Goal: Task Accomplishment & Management: Use online tool/utility

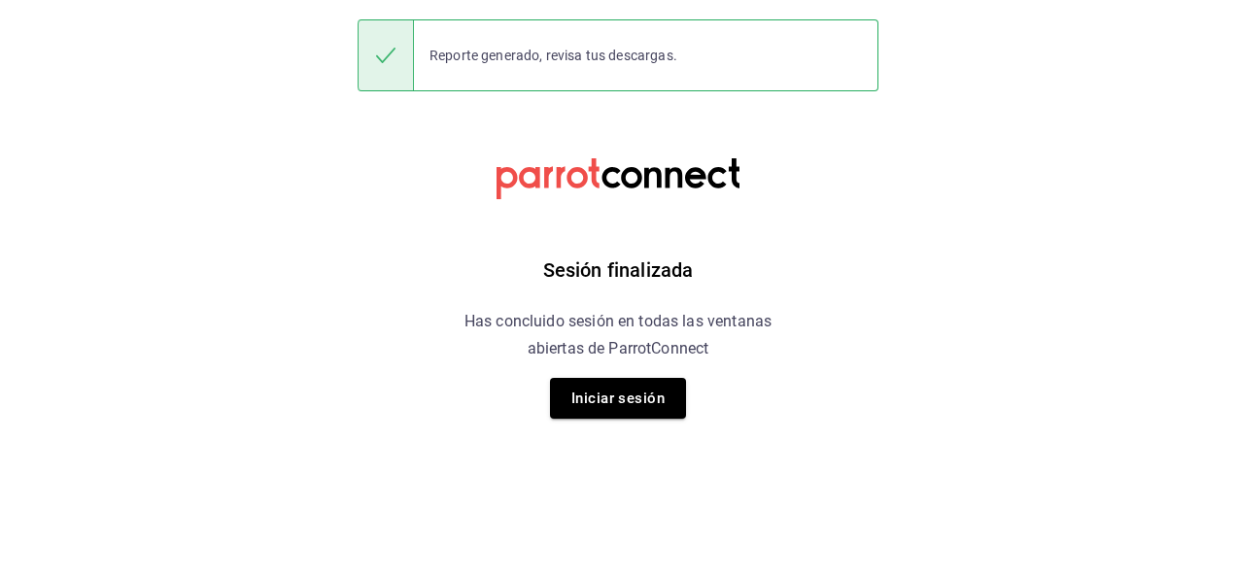
click at [392, 166] on div "Sesión finalizada Has concluido sesión en todas las ventanas abiertas de Parrot…" at bounding box center [618, 288] width 491 height 577
click at [602, 385] on button "Iniciar sesión" at bounding box center [618, 398] width 136 height 41
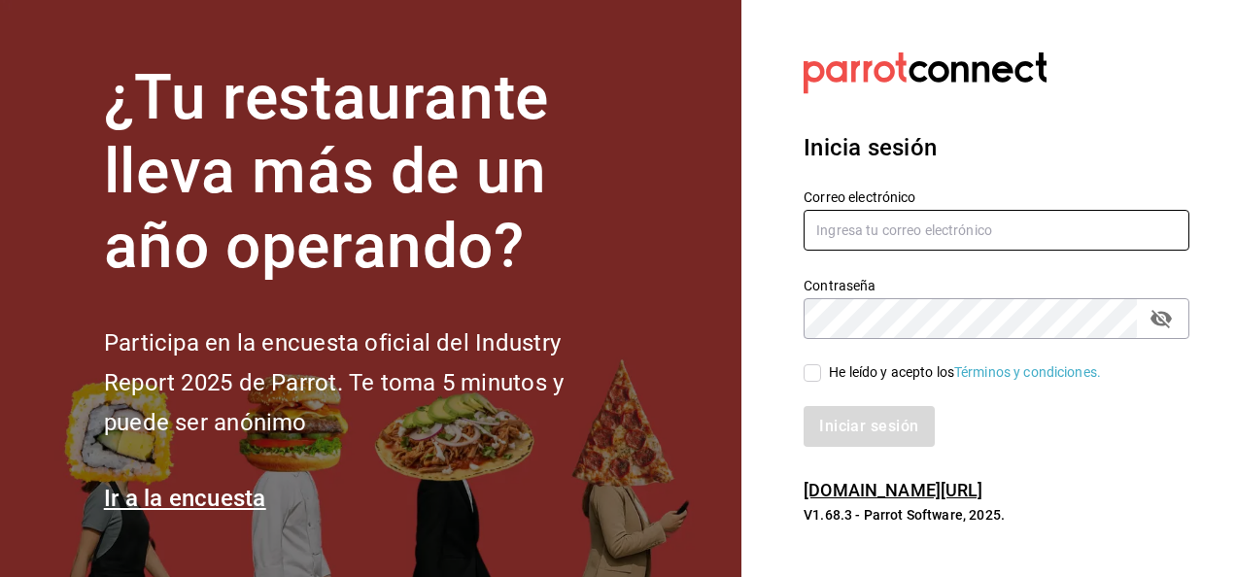
type input "mochomos.mitikah@grupocosteno.com"
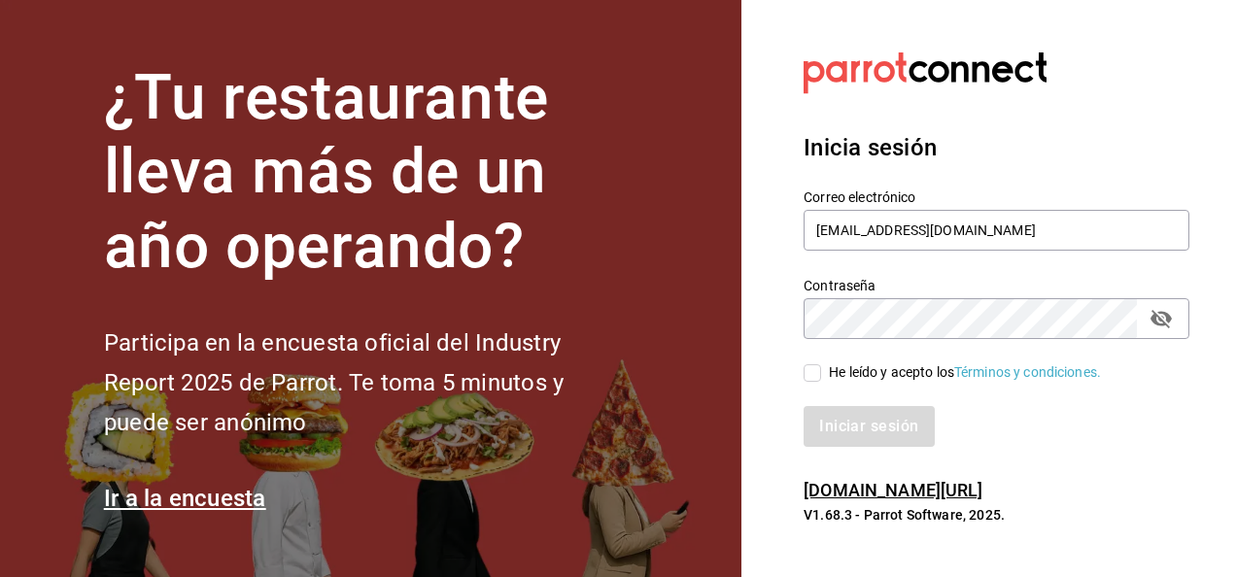
click at [811, 367] on input "He leído y acepto los Términos y condiciones." at bounding box center [811, 372] width 17 height 17
checkbox input "true"
click at [876, 428] on button "Iniciar sesión" at bounding box center [869, 426] width 132 height 41
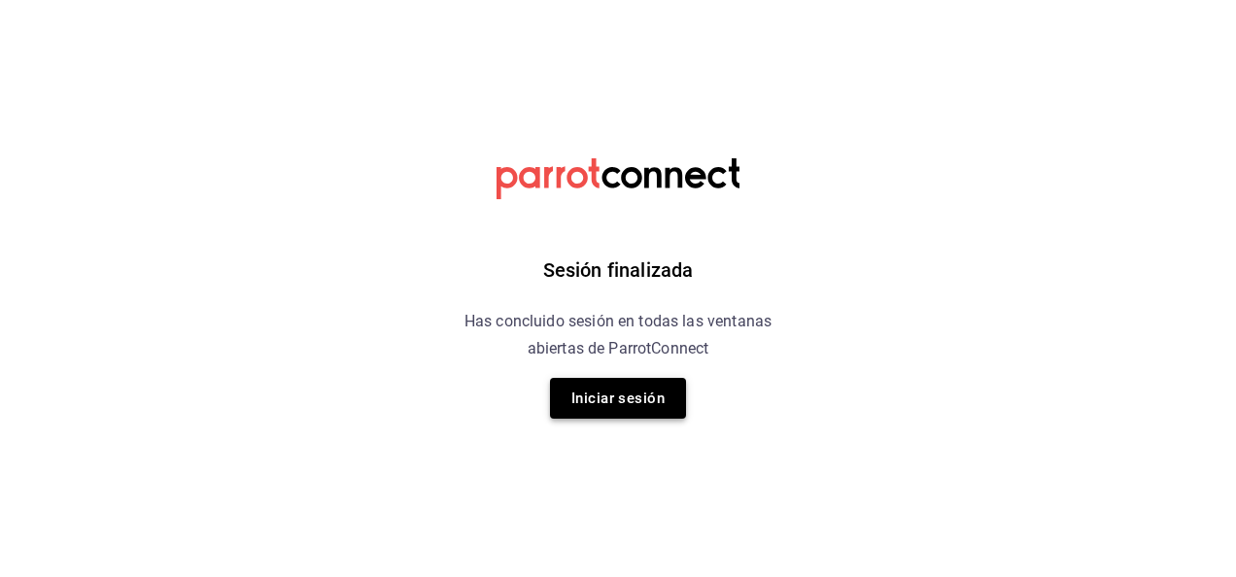
click at [624, 389] on button "Iniciar sesión" at bounding box center [618, 398] width 136 height 41
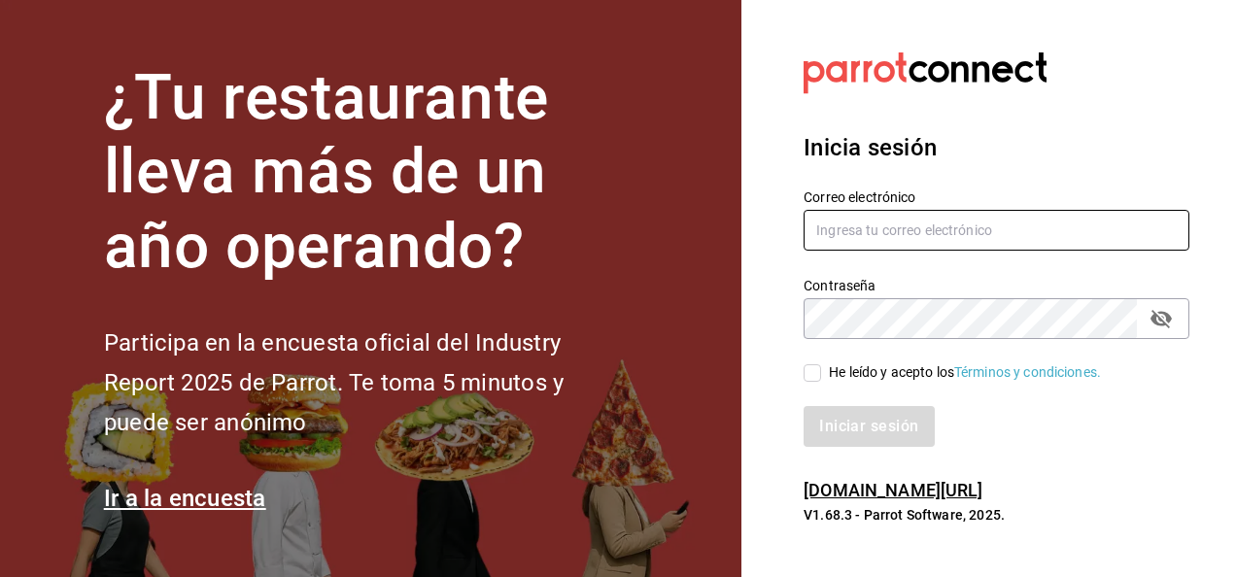
type input "mochomos.mitikah@grupocosteno.com"
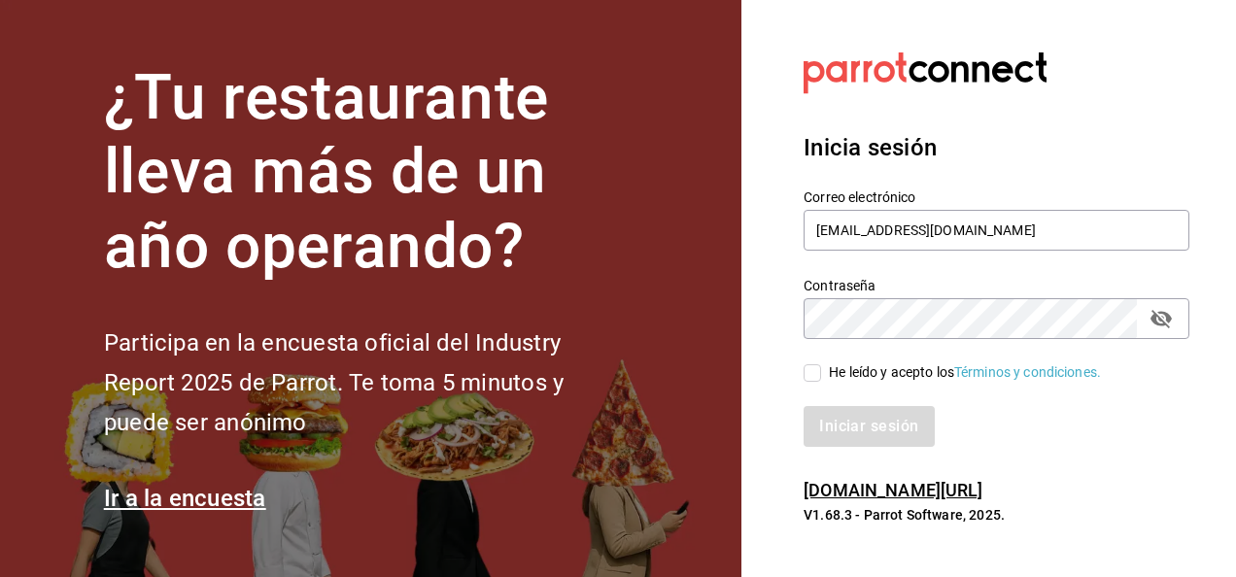
click at [819, 371] on input "He leído y acepto los Términos y condiciones." at bounding box center [811, 372] width 17 height 17
checkbox input "true"
click at [876, 428] on button "Iniciar sesión" at bounding box center [869, 426] width 132 height 41
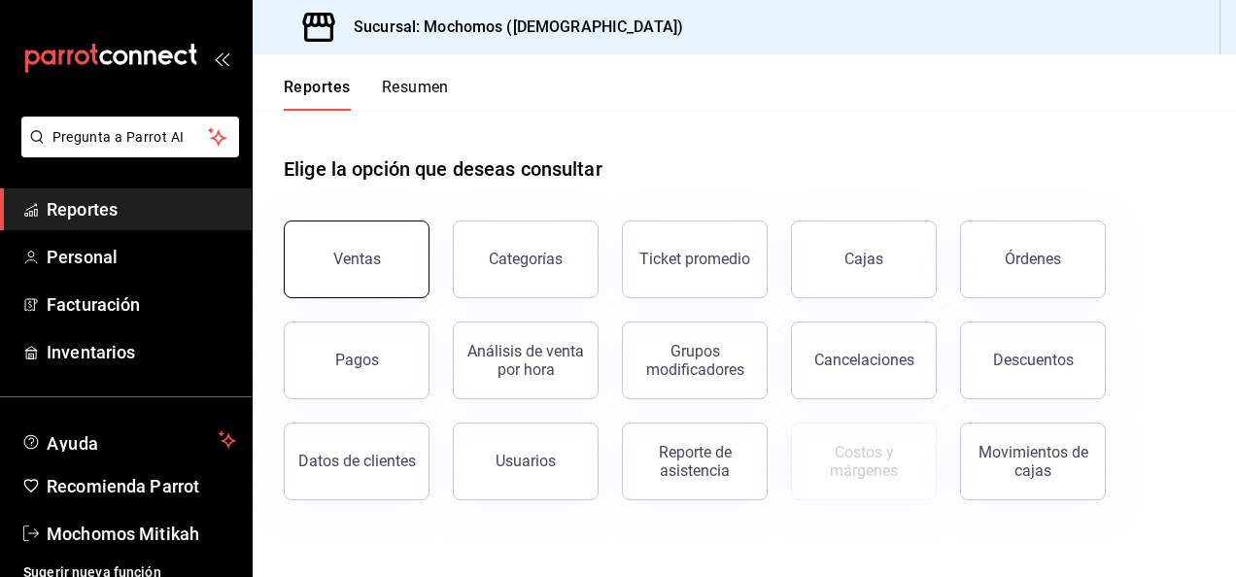
click at [341, 270] on button "Ventas" at bounding box center [357, 260] width 146 height 78
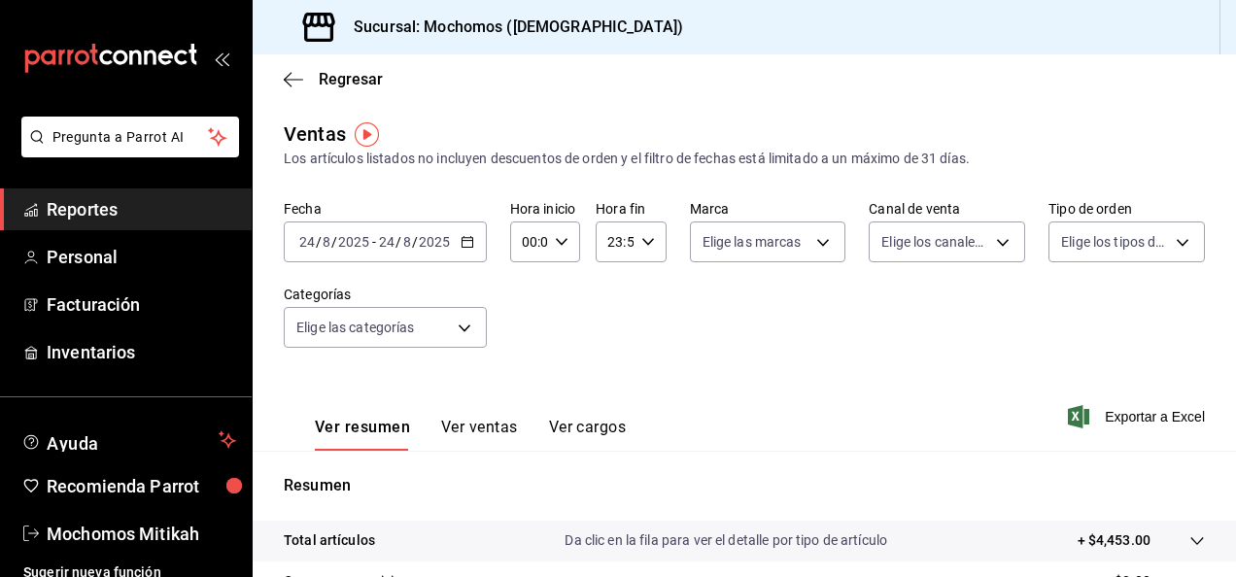
click at [466, 248] on \(Stroke\) "button" at bounding box center [467, 242] width 12 height 11
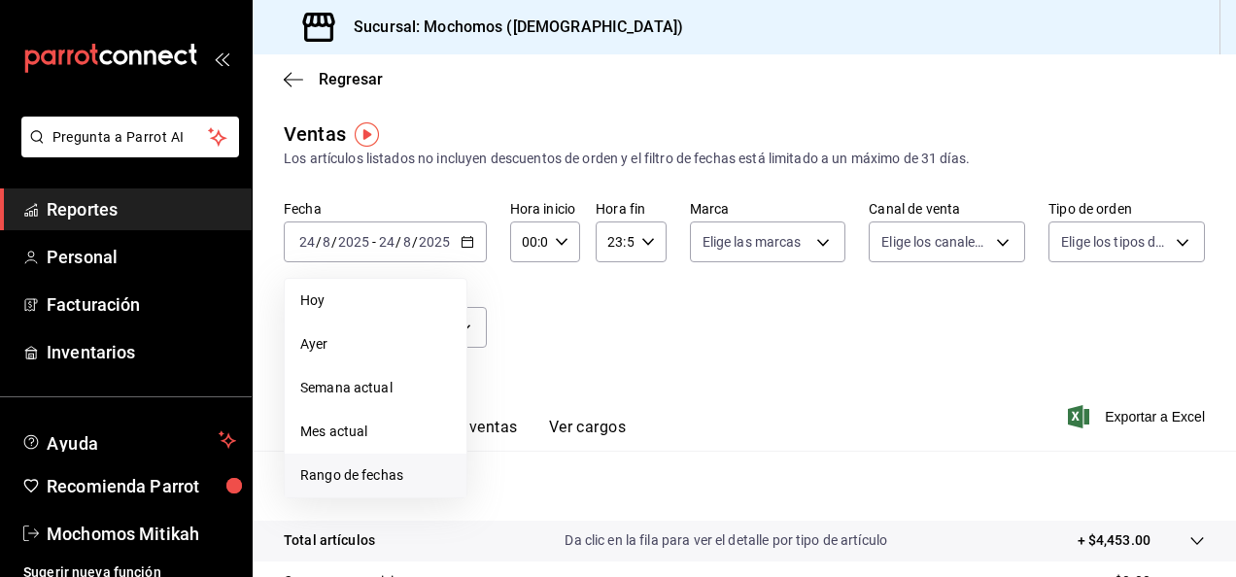
click at [379, 470] on span "Rango de fechas" at bounding box center [375, 475] width 151 height 20
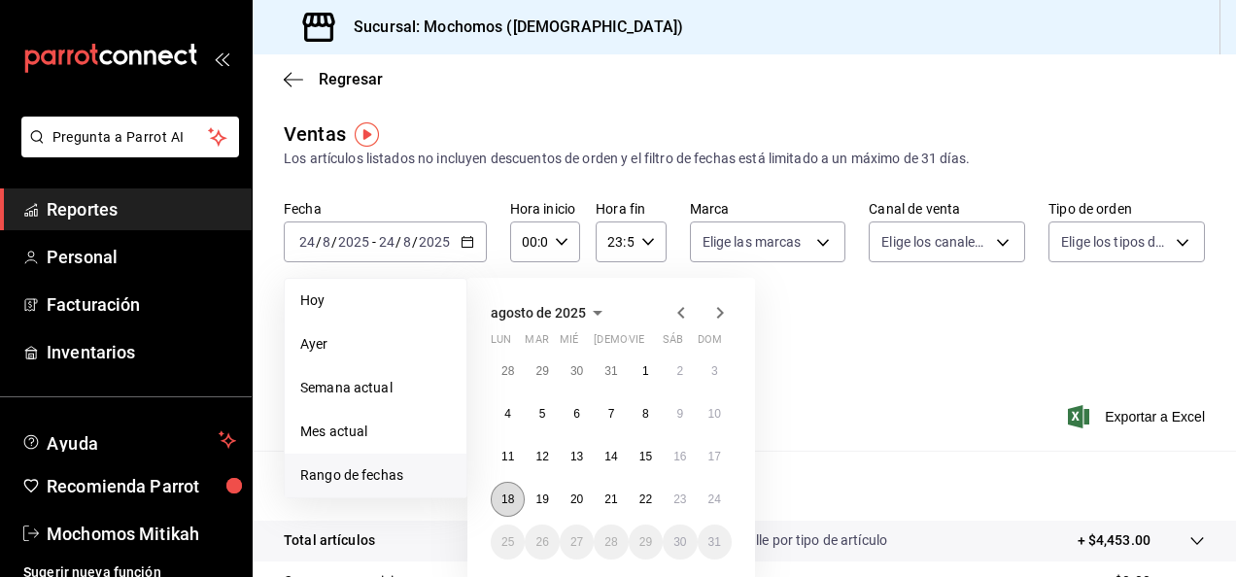
click at [500, 495] on button "18" at bounding box center [508, 499] width 34 height 35
click at [714, 508] on button "24" at bounding box center [715, 499] width 34 height 35
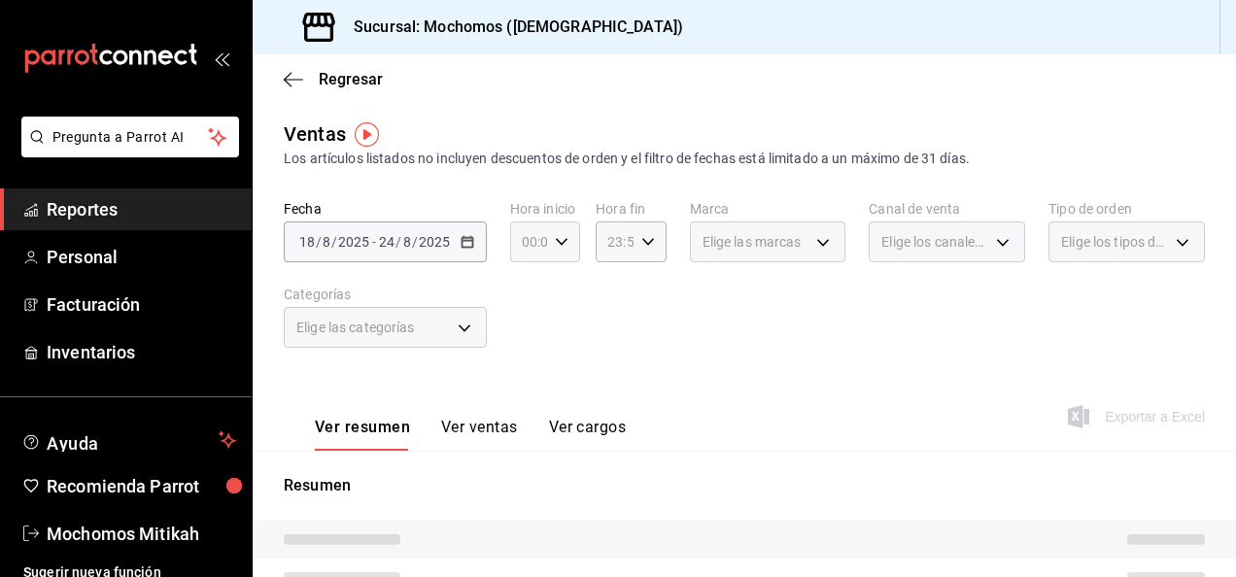
click at [562, 245] on icon "button" at bounding box center [562, 242] width 14 height 14
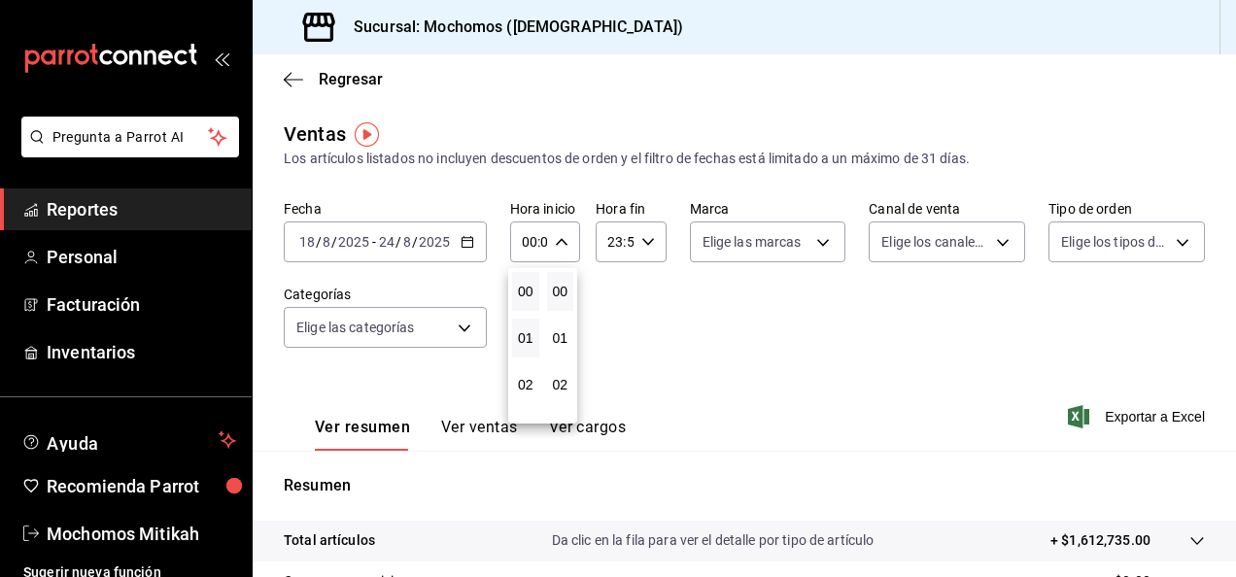
click at [527, 327] on button "01" at bounding box center [525, 338] width 27 height 39
type input "01:00"
click at [532, 408] on button "05" at bounding box center [525, 408] width 27 height 39
type input "05:00"
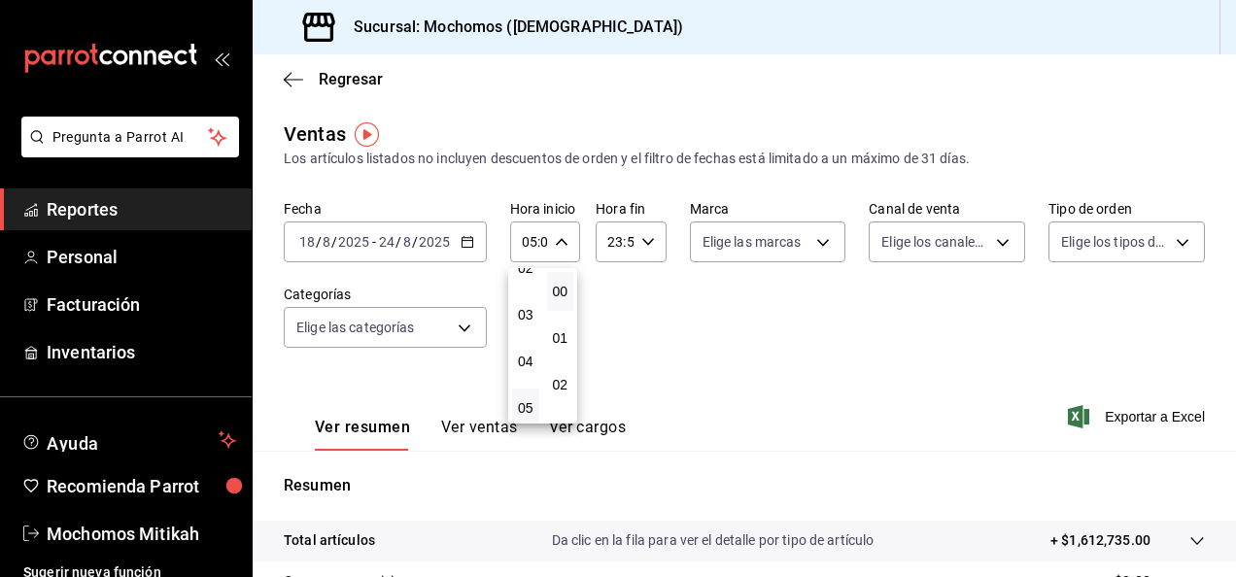
click at [690, 404] on div at bounding box center [618, 288] width 1236 height 577
click at [645, 243] on icon "button" at bounding box center [648, 242] width 14 height 14
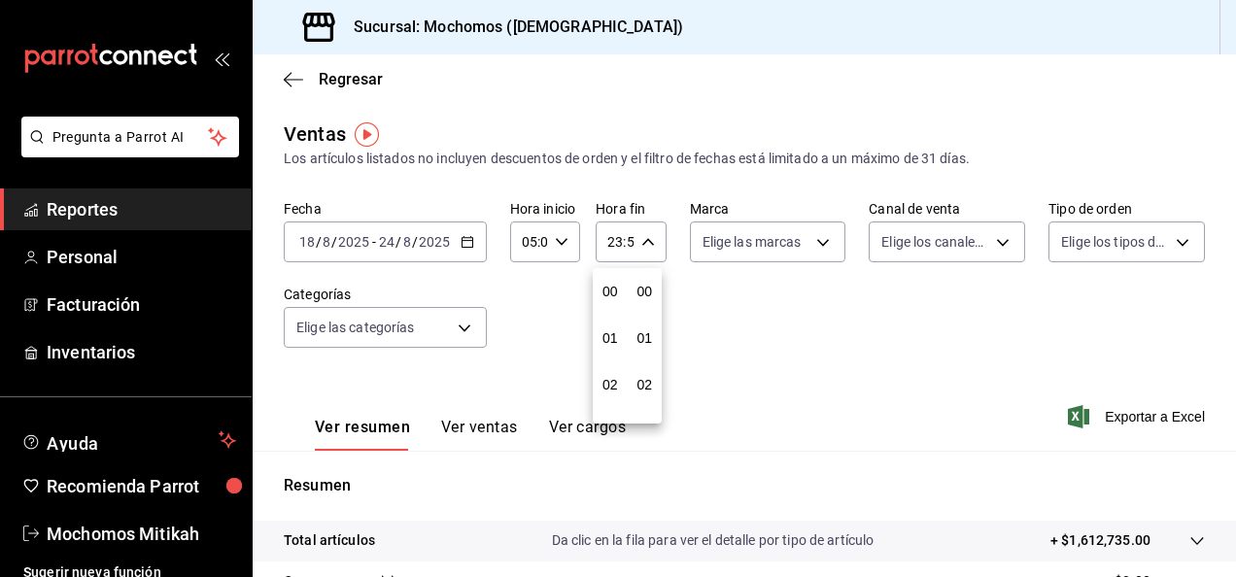
scroll to position [2643, 0]
click at [612, 307] on span "21" at bounding box center [610, 307] width 4 height 16
type input "21:59"
click at [611, 302] on span "05" at bounding box center [610, 299] width 4 height 16
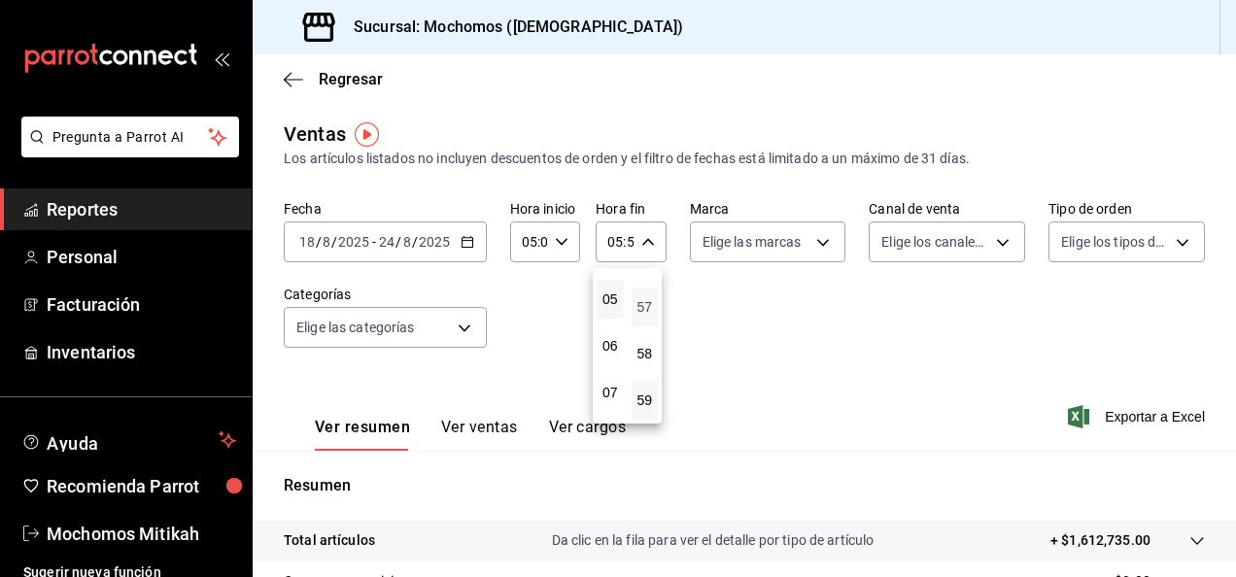
click at [647, 301] on span "57" at bounding box center [645, 307] width 4 height 16
type input "05:57"
click at [649, 301] on button "00" at bounding box center [644, 291] width 27 height 39
type input "05:00"
click at [799, 307] on div at bounding box center [618, 288] width 1236 height 577
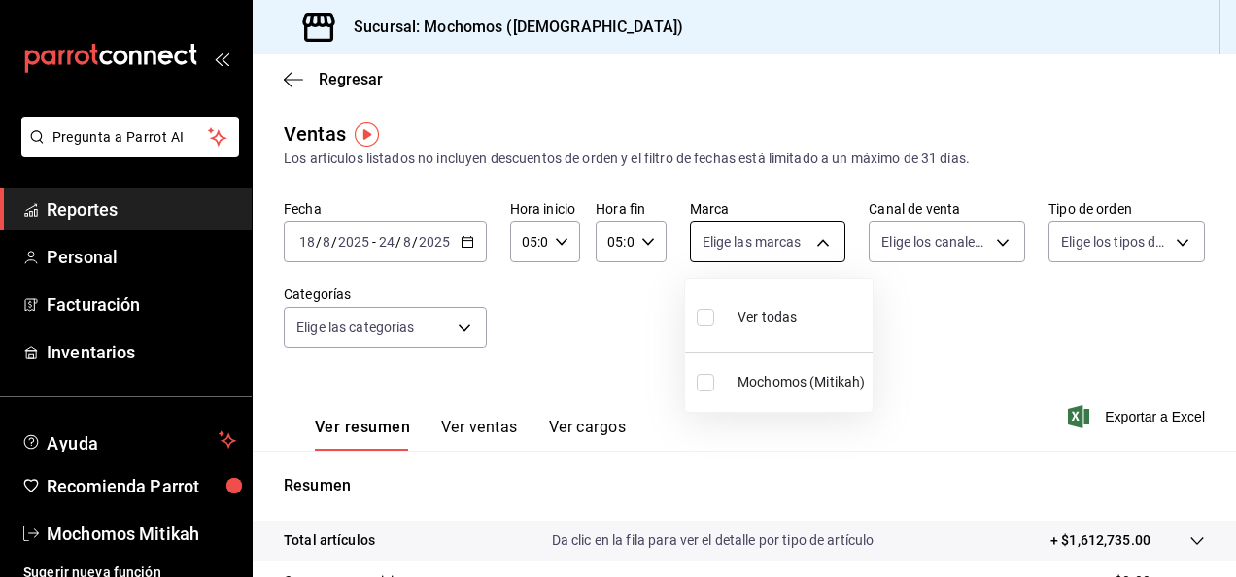
click at [818, 247] on body "Pregunta a Parrot AI Reportes Personal Facturación Inventarios Ayuda Recomienda…" at bounding box center [618, 288] width 1236 height 577
click at [701, 383] on input "checkbox" at bounding box center [705, 382] width 17 height 17
checkbox input "true"
type input "d0e5f648-281b-433d-bf08-9501e0541b8c"
checkbox input "true"
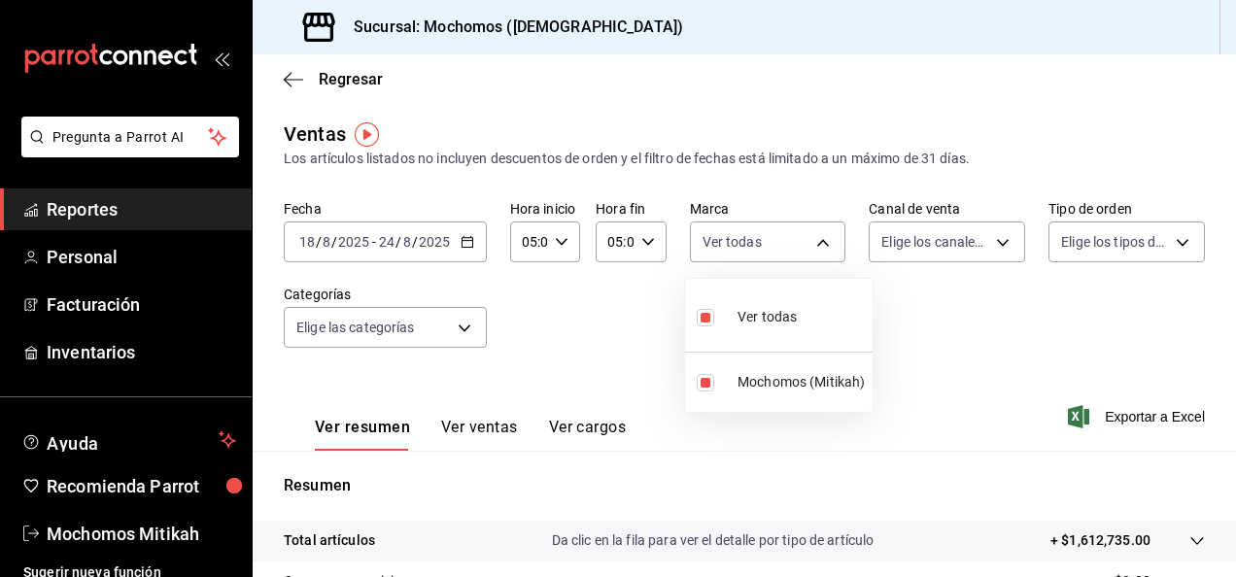
click at [995, 341] on div at bounding box center [618, 288] width 1236 height 577
click at [814, 248] on body "Pregunta a Parrot AI Reportes Personal Facturación Inventarios Ayuda Recomienda…" at bounding box center [618, 288] width 1236 height 577
click at [697, 386] on input "checkbox" at bounding box center [705, 382] width 17 height 17
checkbox input "false"
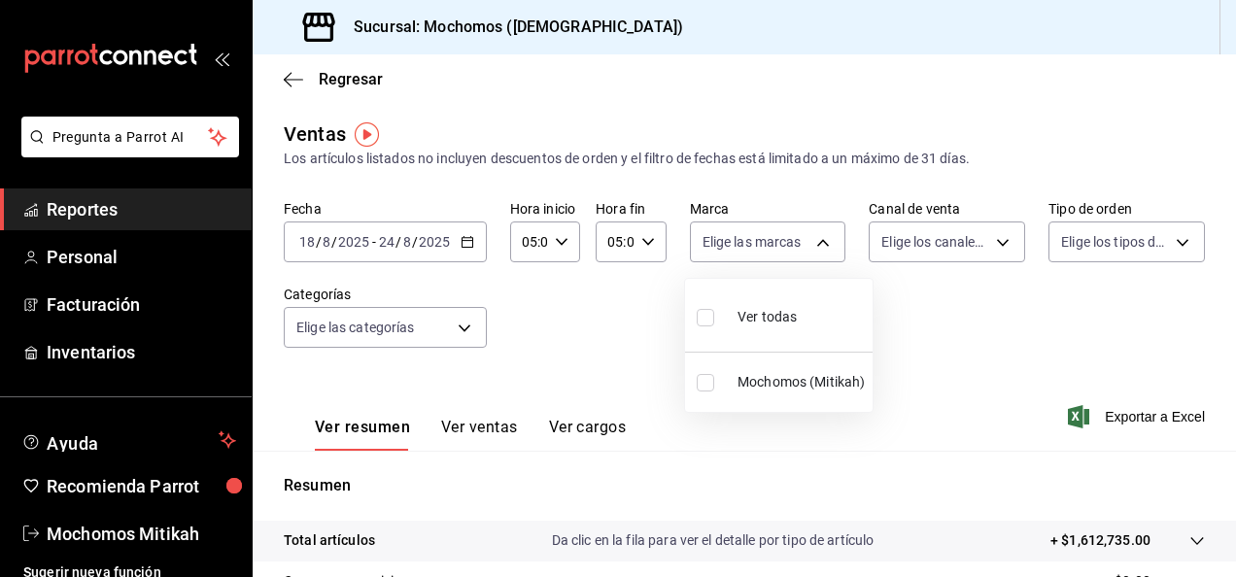
click at [697, 386] on input "checkbox" at bounding box center [705, 382] width 17 height 17
checkbox input "true"
type input "d0e5f648-281b-433d-bf08-9501e0541b8c"
checkbox input "true"
click at [1041, 277] on div at bounding box center [618, 288] width 1236 height 577
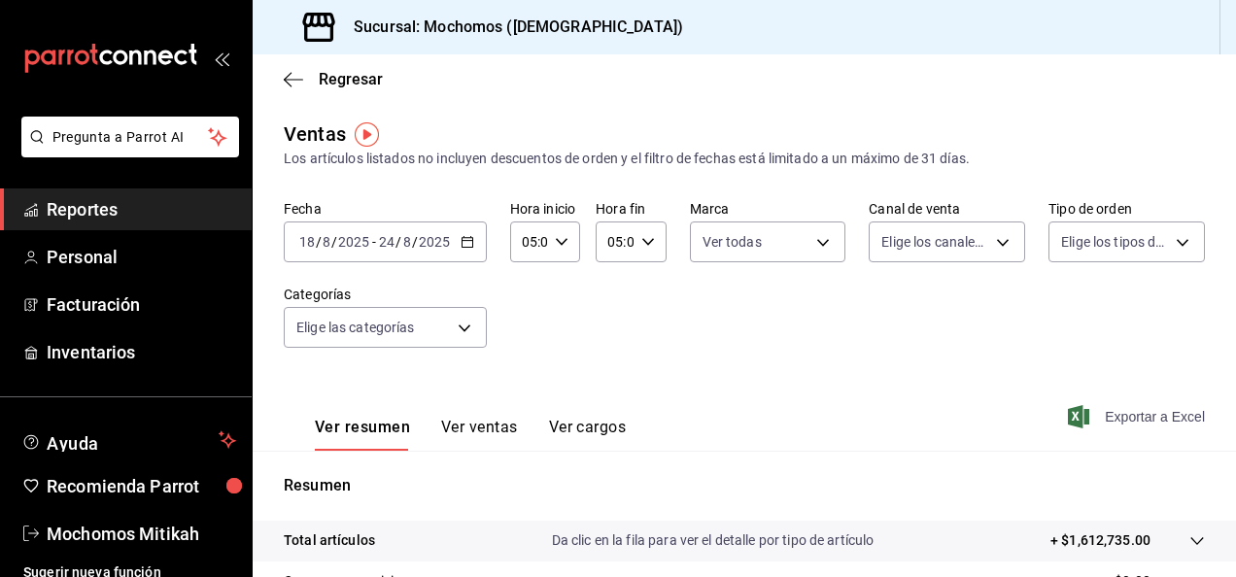
click at [1129, 422] on span "Exportar a Excel" at bounding box center [1138, 416] width 133 height 23
